Goal: Find specific page/section: Find specific page/section

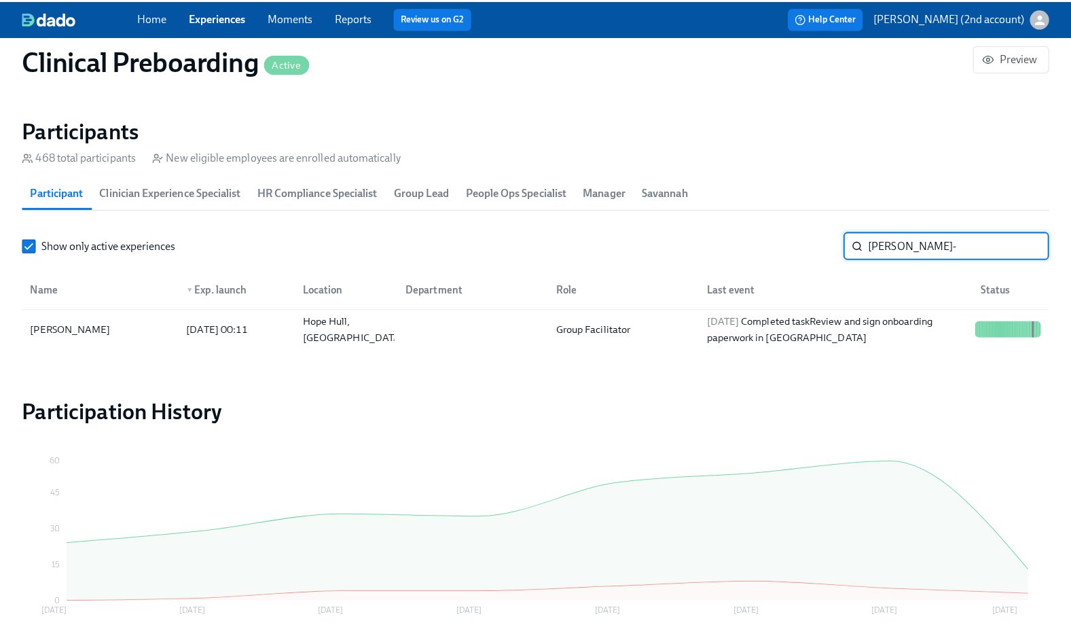
scroll to position [0, 18074]
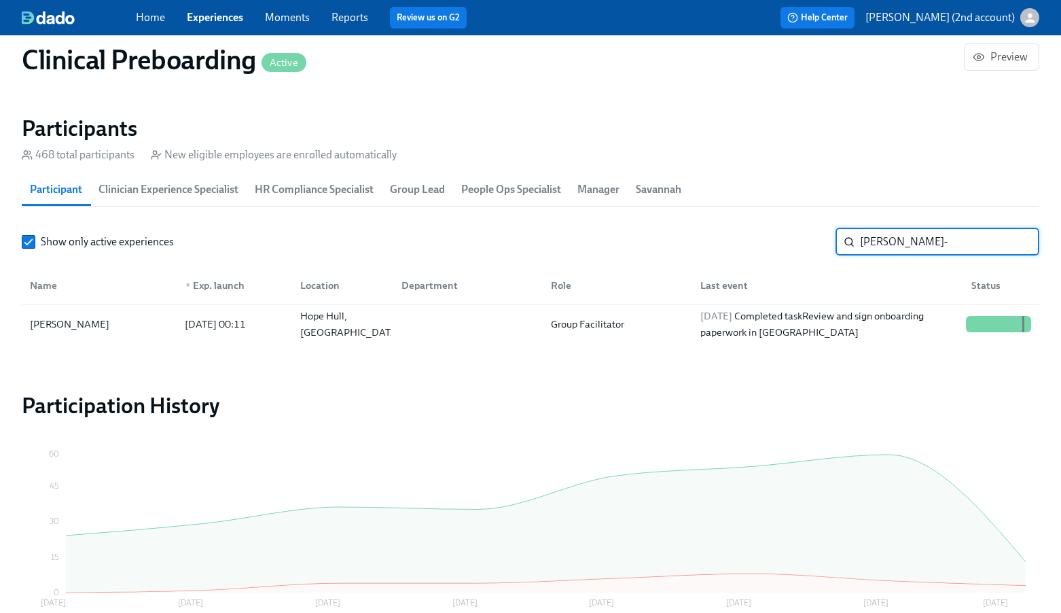
click at [945, 253] on input "[PERSON_NAME]-" at bounding box center [949, 241] width 179 height 27
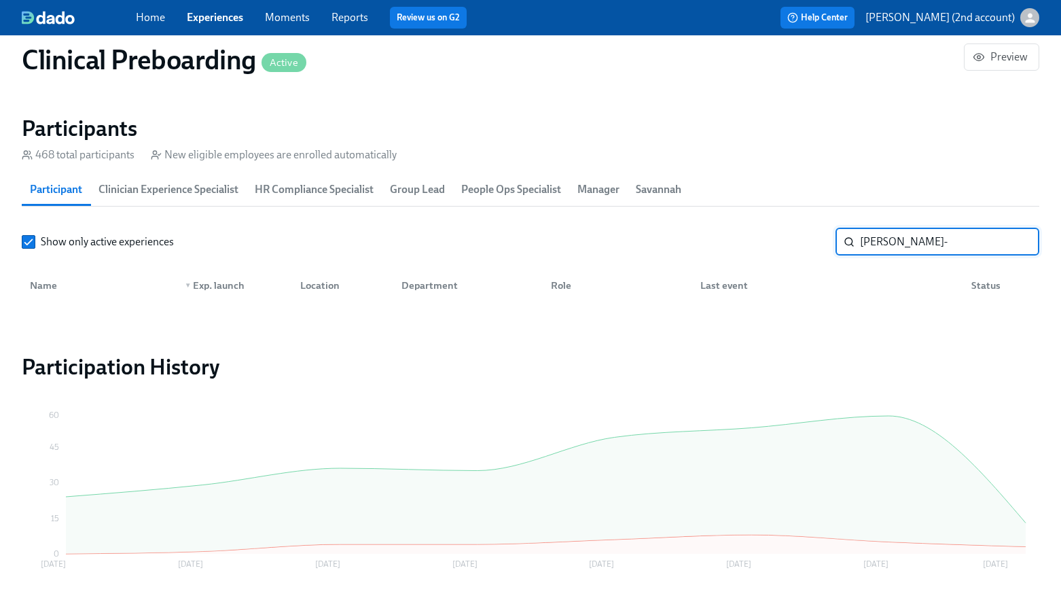
click at [945, 253] on input "[PERSON_NAME]-" at bounding box center [949, 241] width 179 height 27
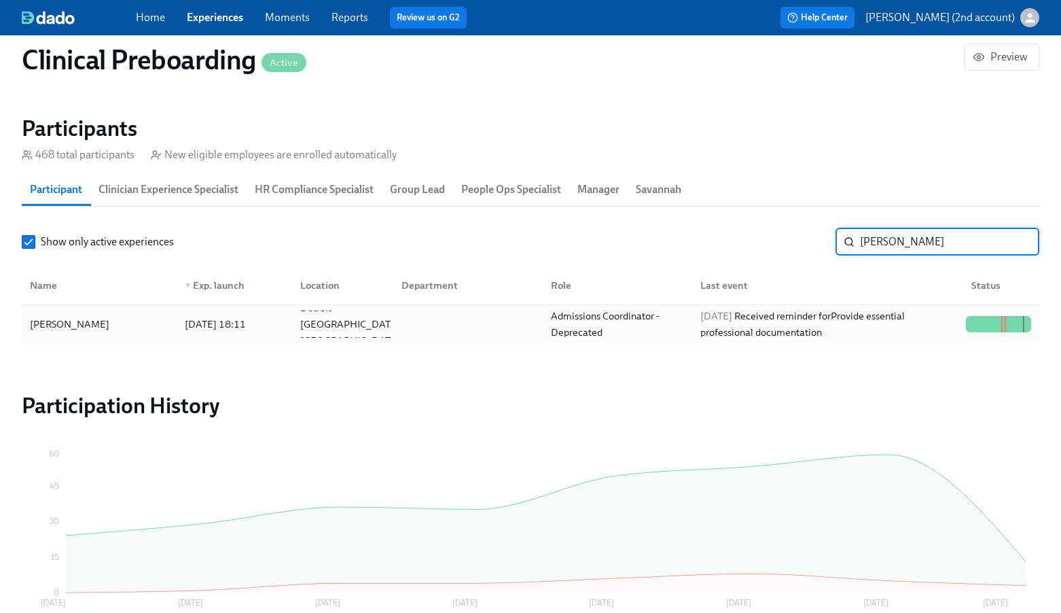
type input "[PERSON_NAME]"
click at [683, 321] on div "Admissions Coordinator - Deprecated" at bounding box center [617, 324] width 144 height 33
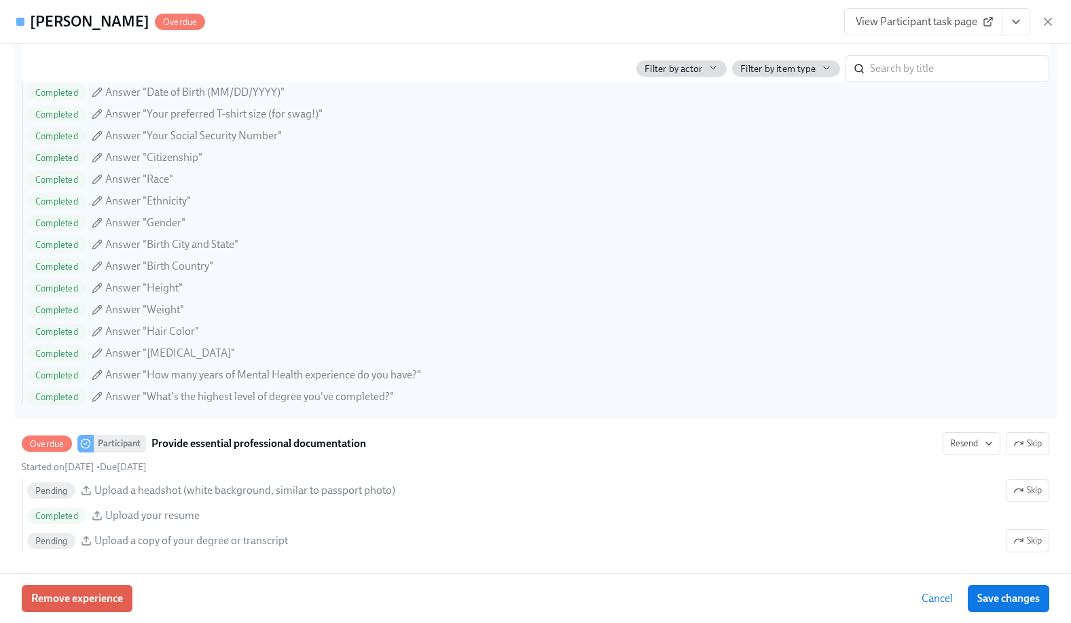
scroll to position [1098, 0]
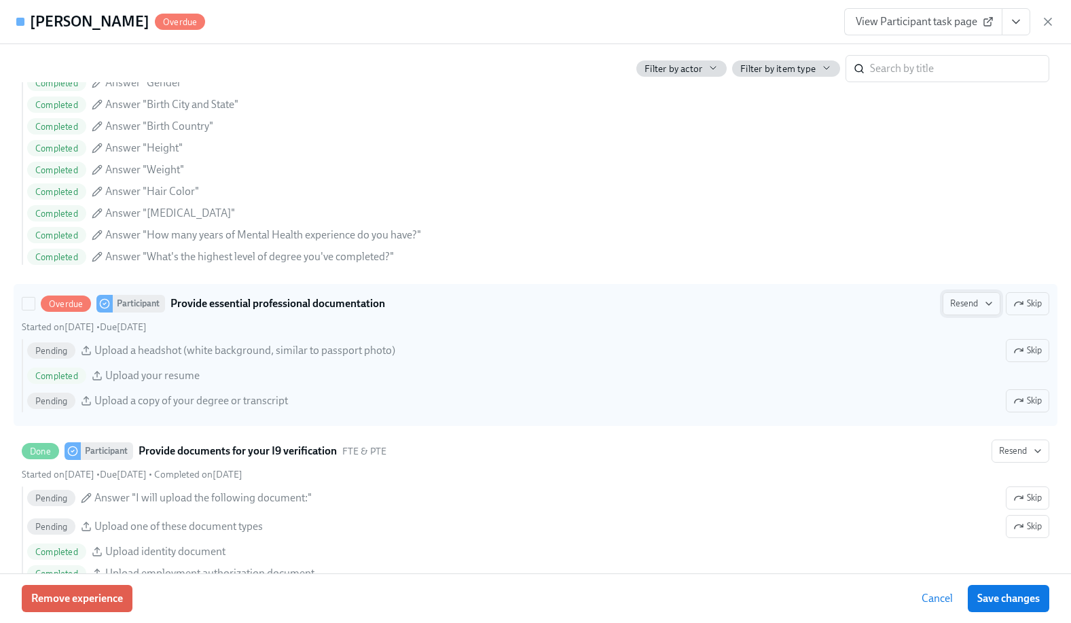
click at [950, 310] on span "Resend" at bounding box center [971, 304] width 43 height 14
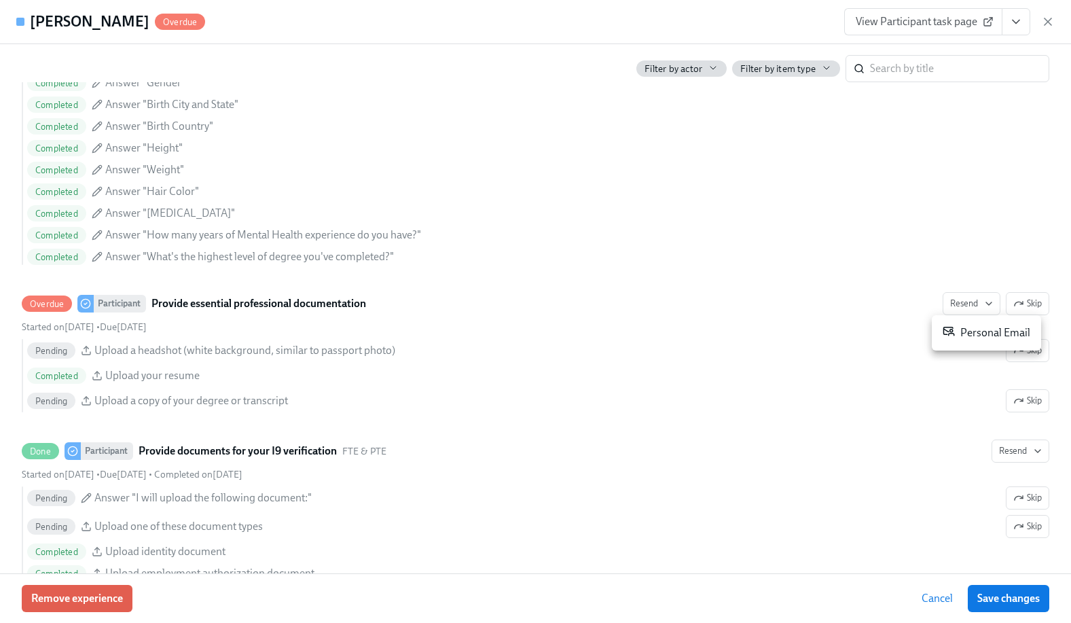
click at [951, 336] on icon at bounding box center [949, 331] width 12 height 12
